Goal: Download file/media

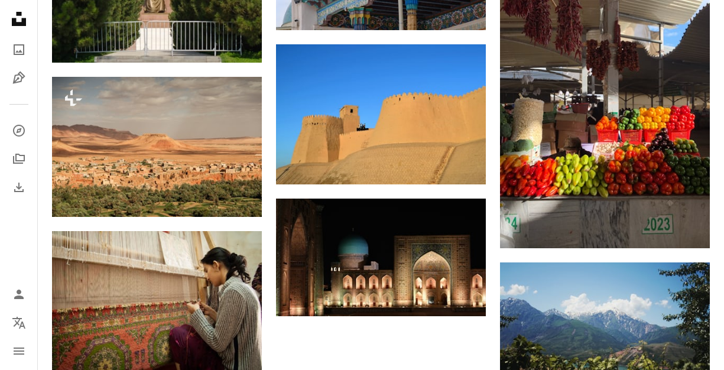
scroll to position [1305, 0]
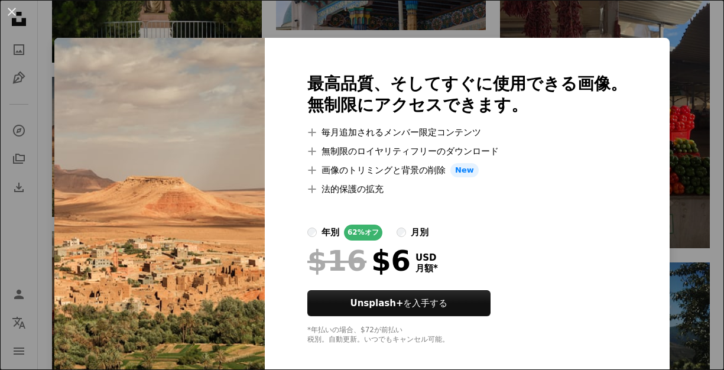
click at [121, 20] on div "An X shape 最高品質、そしてすぐに使用できる画像。 無制限にアクセスできます。 A plus sign 毎月追加されるメンバー限定コンテンツ A p…" at bounding box center [362, 185] width 724 height 370
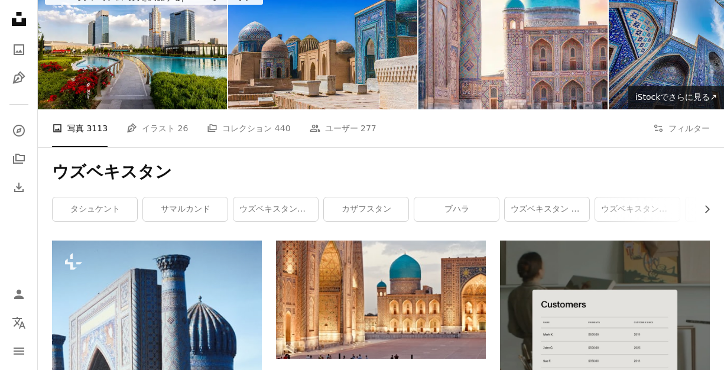
scroll to position [53, 0]
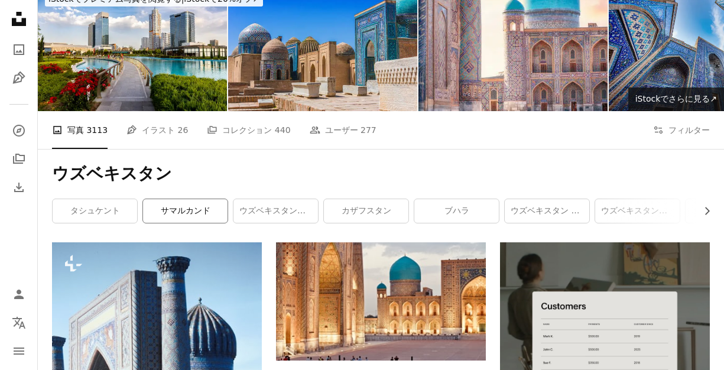
click at [202, 206] on link "サマルカンド" at bounding box center [185, 211] width 85 height 24
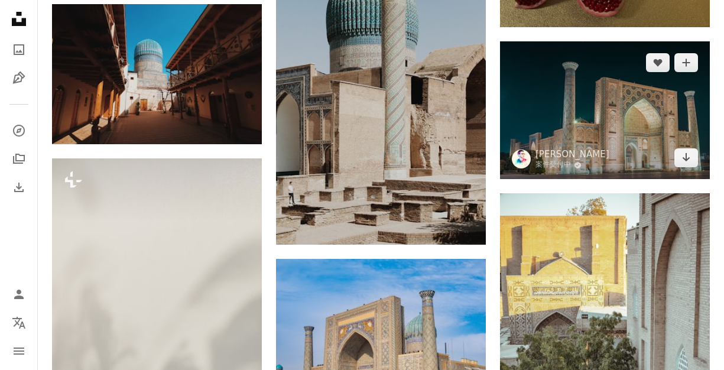
scroll to position [1329, 0]
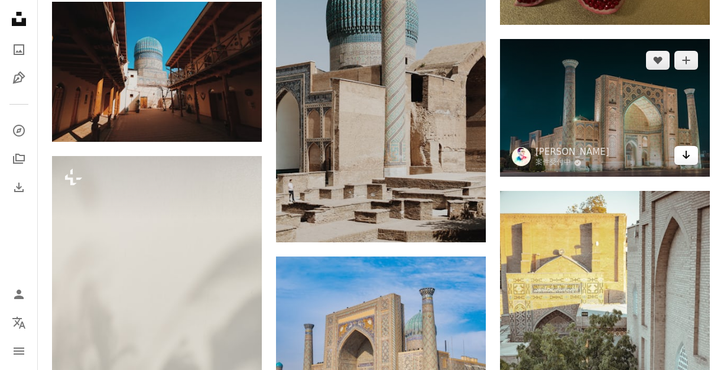
click at [686, 157] on icon "ダウンロード" at bounding box center [687, 155] width 8 height 8
